Goal: Check status: Check status

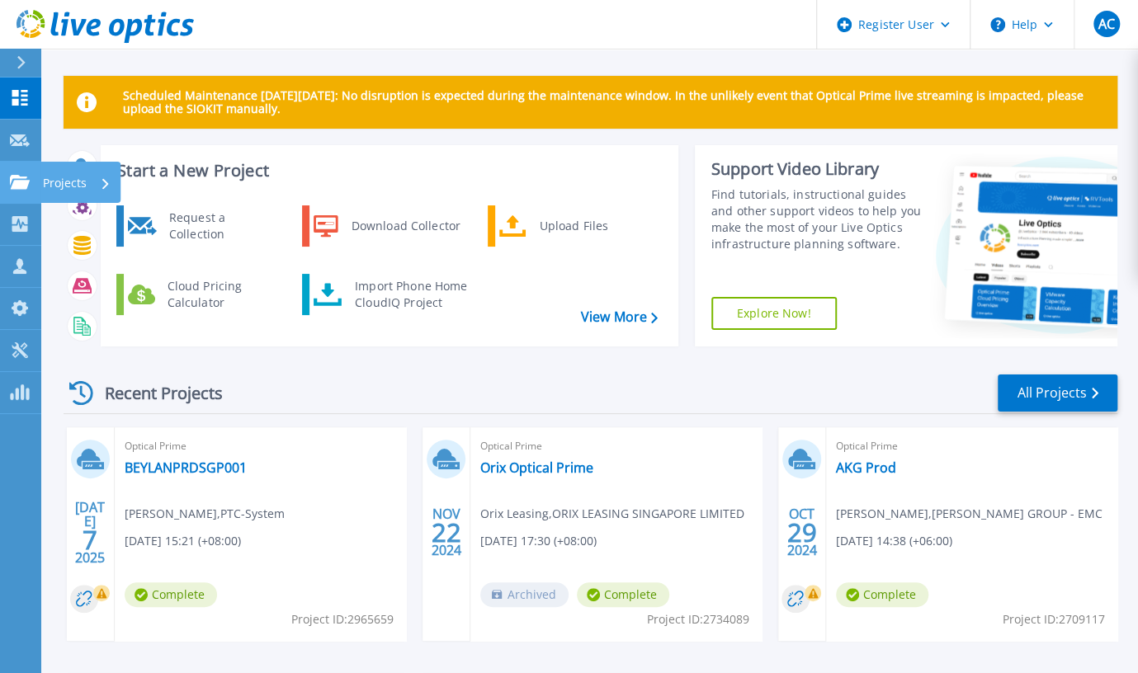
click at [64, 182] on p "Projects" at bounding box center [65, 183] width 44 height 43
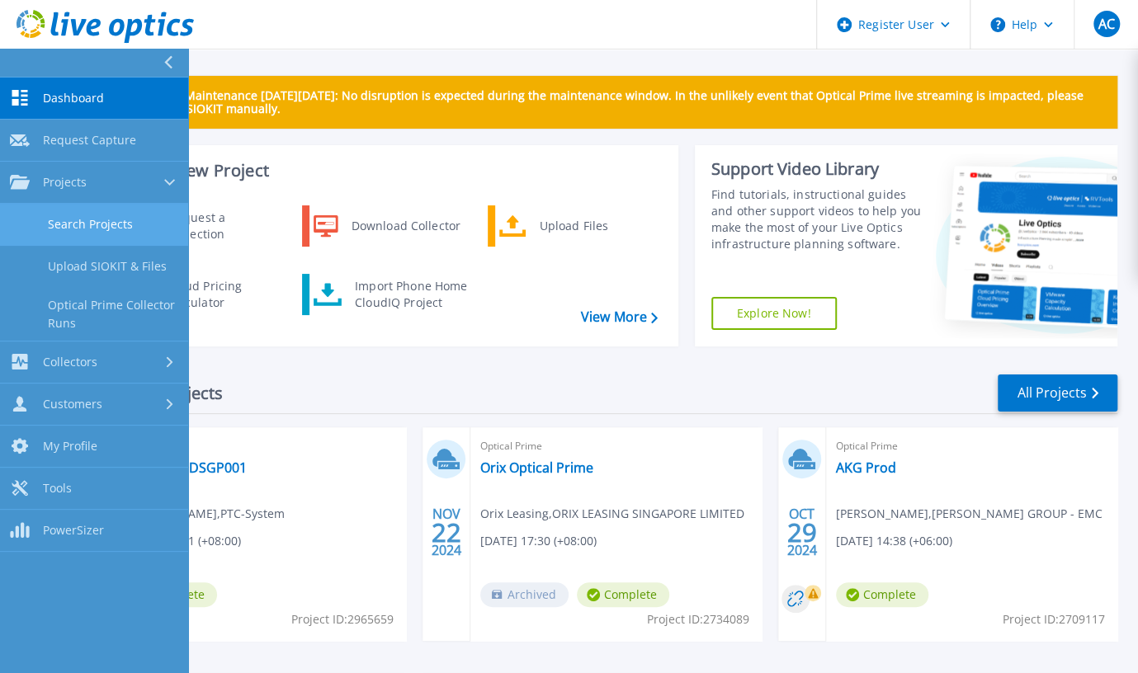
click at [79, 224] on link "Search Projects" at bounding box center [94, 225] width 188 height 42
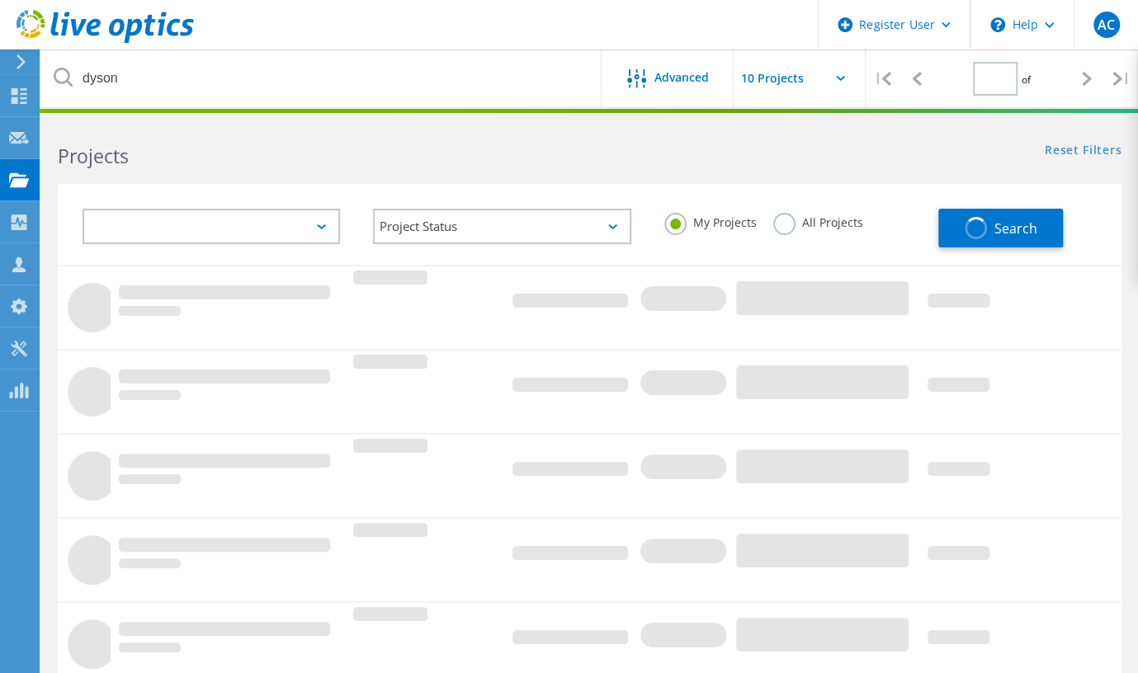
type input "1"
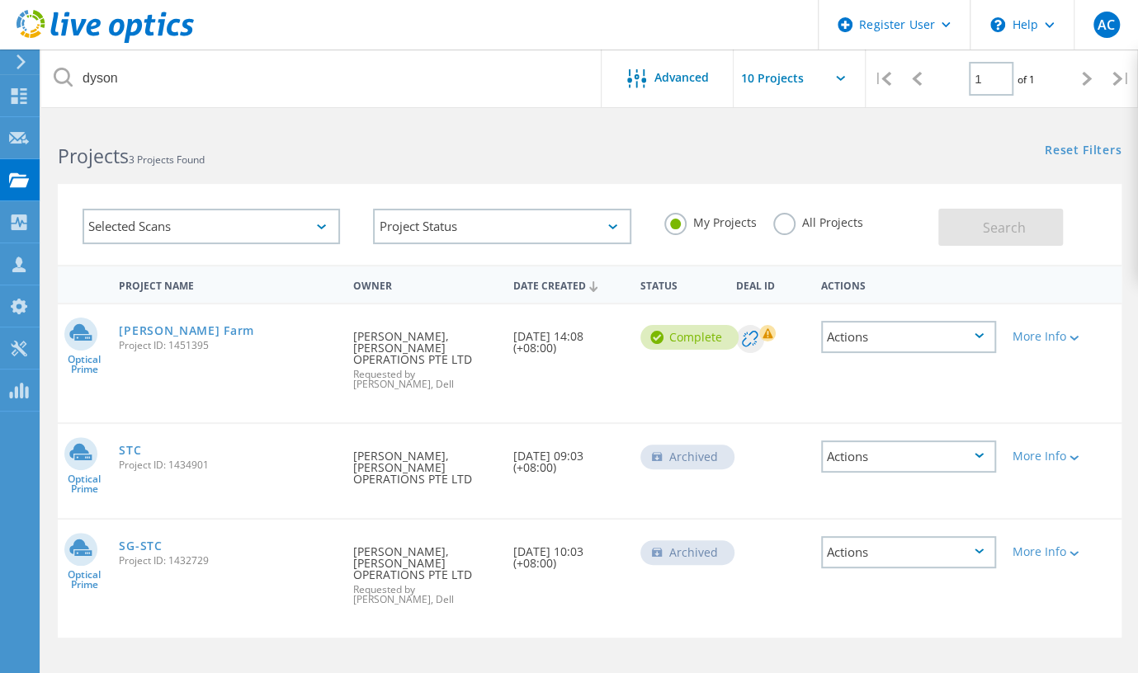
click at [786, 224] on label "All Projects" at bounding box center [818, 221] width 90 height 16
click at [0, 0] on input "All Projects" at bounding box center [0, 0] width 0 height 0
click at [1005, 226] on span "Search" at bounding box center [1003, 228] width 43 height 18
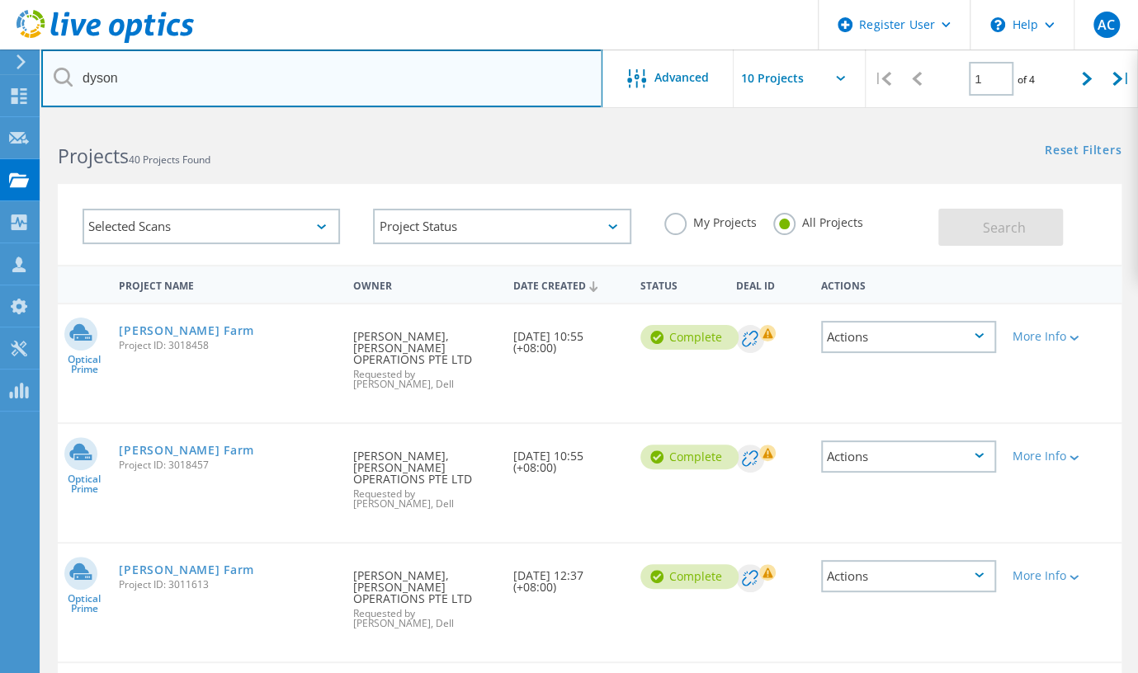
click at [198, 72] on input "dyson" at bounding box center [321, 78] width 561 height 58
type input "d"
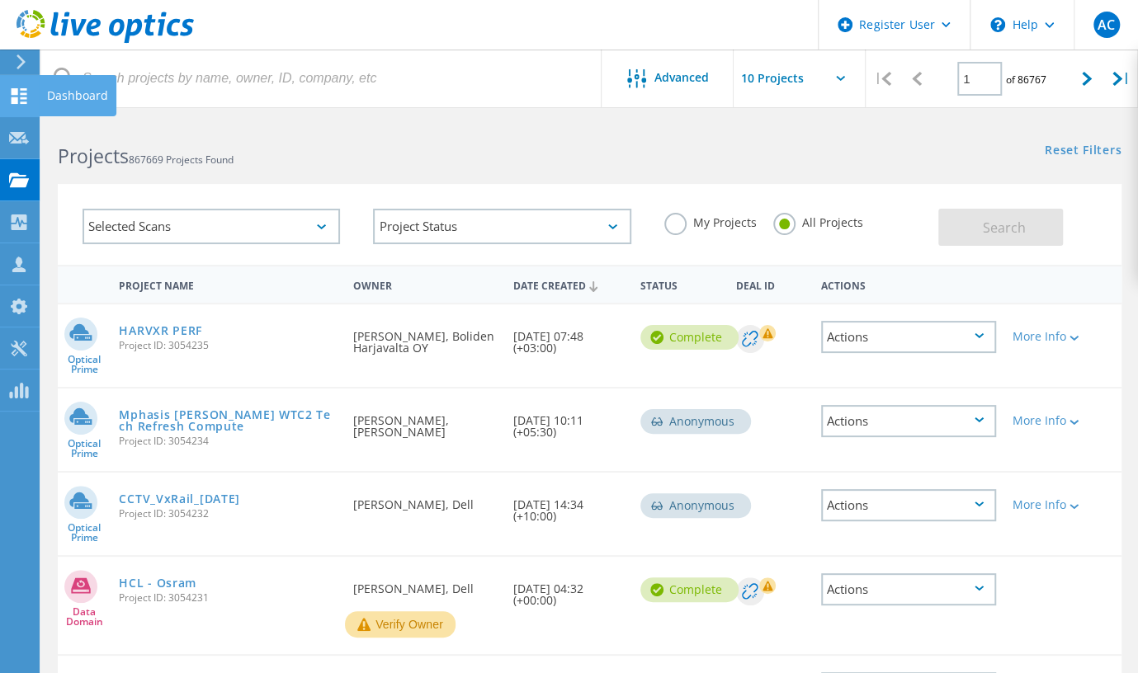
click at [13, 93] on use at bounding box center [20, 96] width 16 height 16
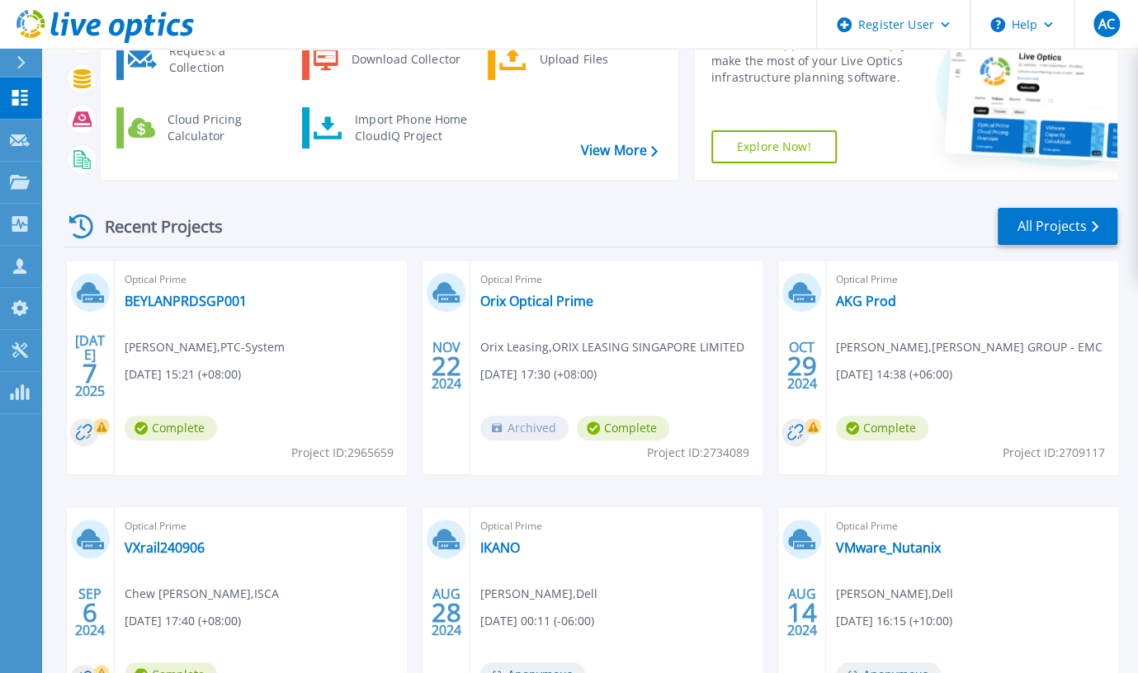
scroll to position [162, 0]
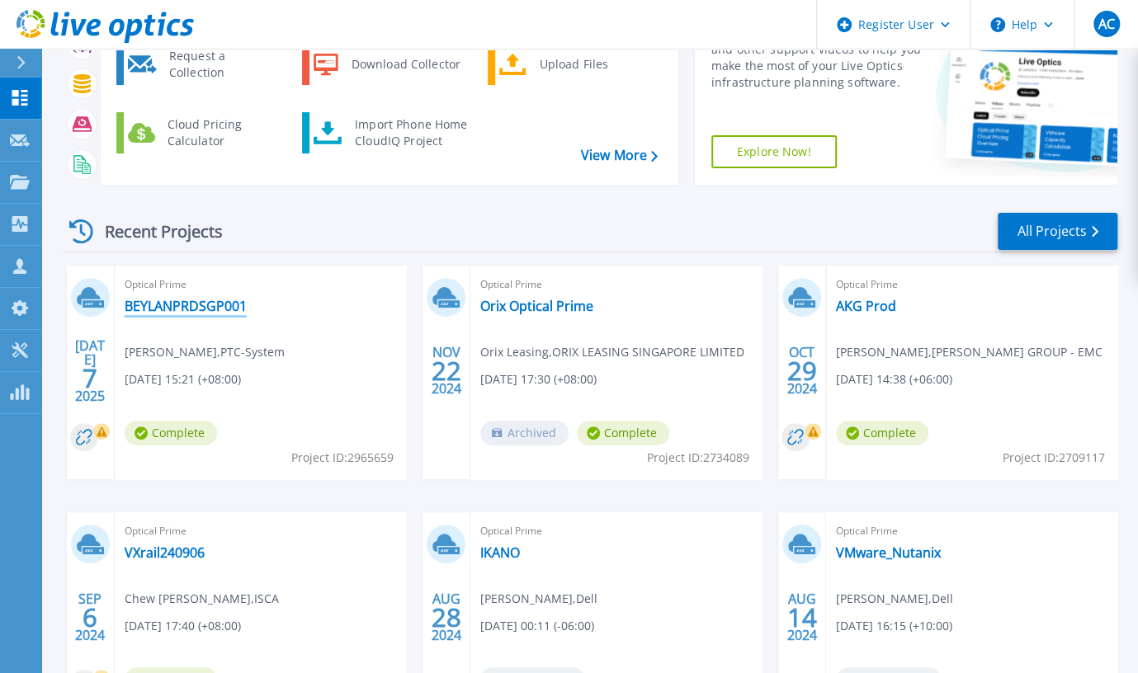
click at [206, 302] on link "BEYLANPRDSGP001" at bounding box center [186, 306] width 122 height 16
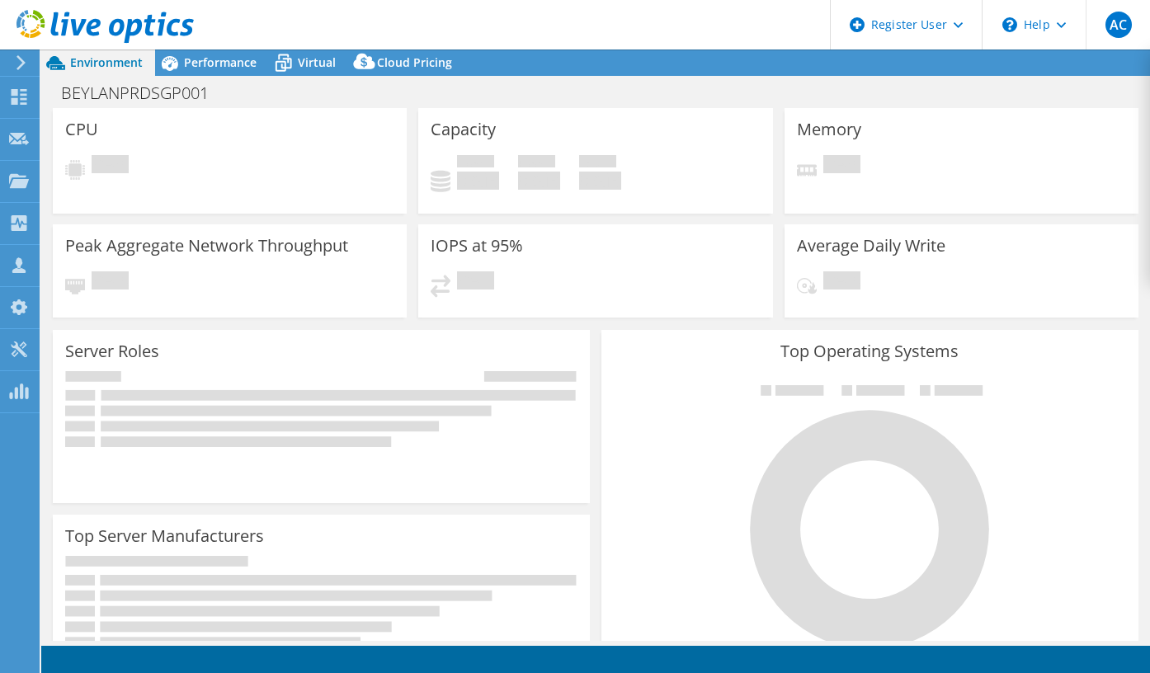
select select "USD"
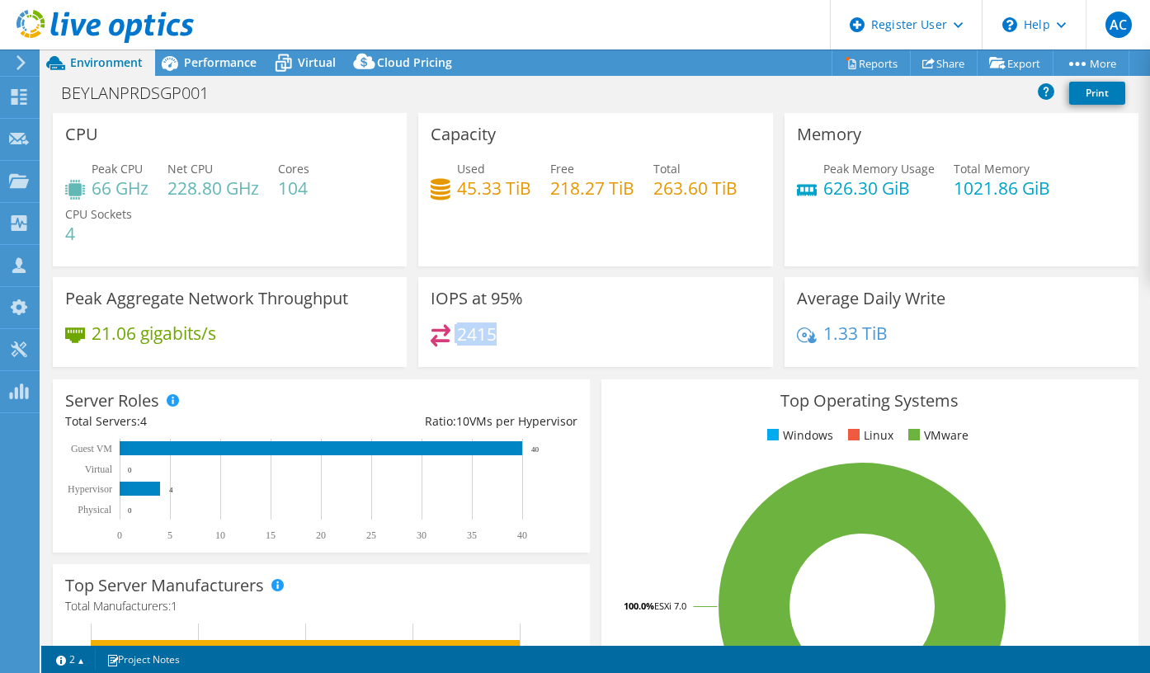
drag, startPoint x: 492, startPoint y: 332, endPoint x: 441, endPoint y: 334, distance: 51.2
click at [441, 334] on div "2415" at bounding box center [595, 341] width 329 height 35
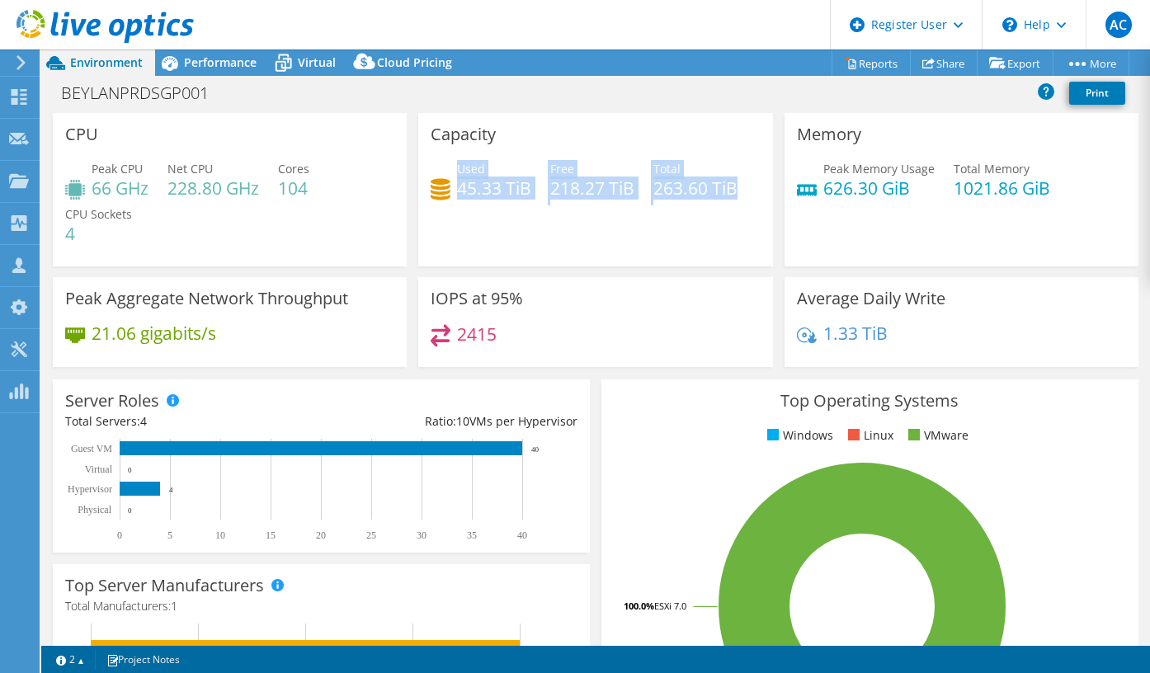
drag, startPoint x: 452, startPoint y: 185, endPoint x: 733, endPoint y: 177, distance: 280.6
click at [733, 177] on div "Used 45.33 TiB Free 218.27 TiB Total 263.60 TiB" at bounding box center [595, 187] width 329 height 54
click at [480, 240] on div "Capacity Used 45.33 TiB Free 218.27 TiB Total 263.60 TiB" at bounding box center [595, 189] width 354 height 153
